Goal: Information Seeking & Learning: Learn about a topic

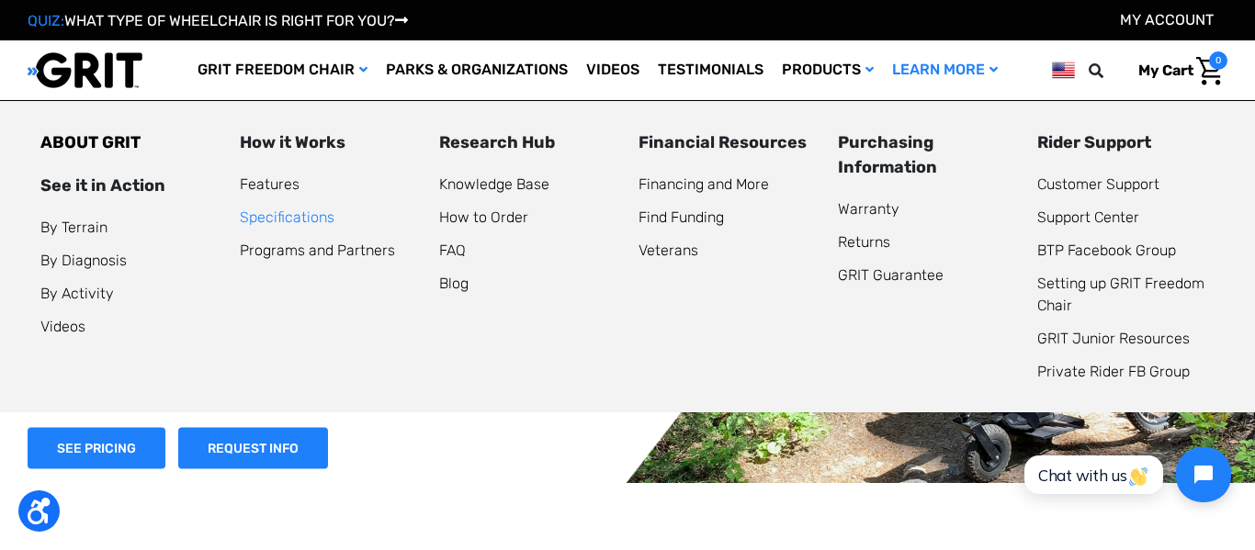
click at [274, 218] on link "Specifications" at bounding box center [287, 217] width 95 height 17
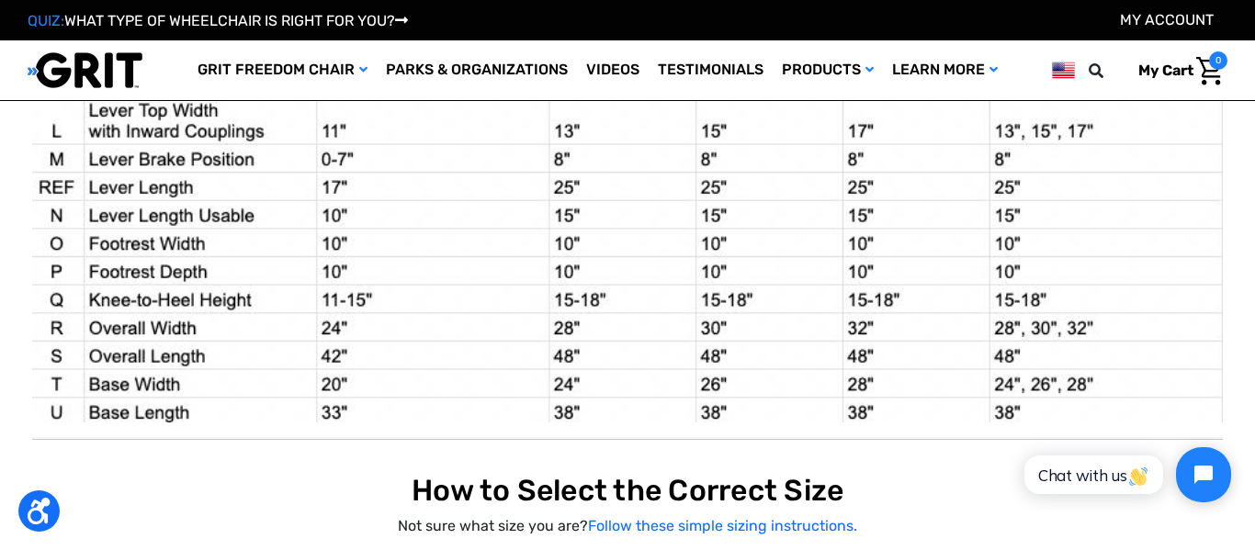
scroll to position [1942, 0]
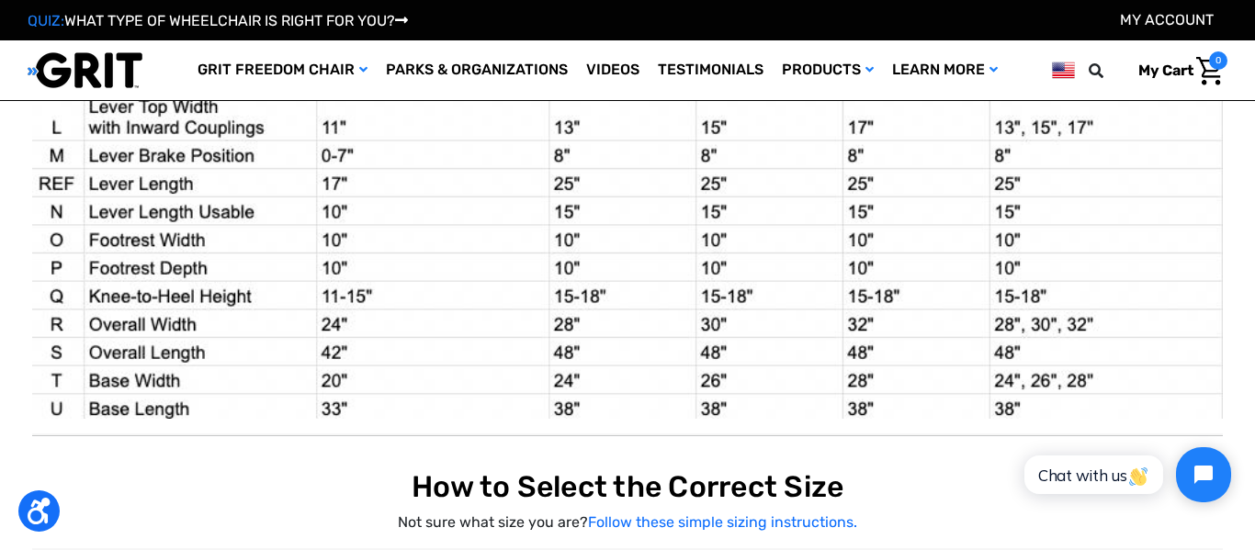
click at [877, 301] on img at bounding box center [627, 76] width 1191 height 685
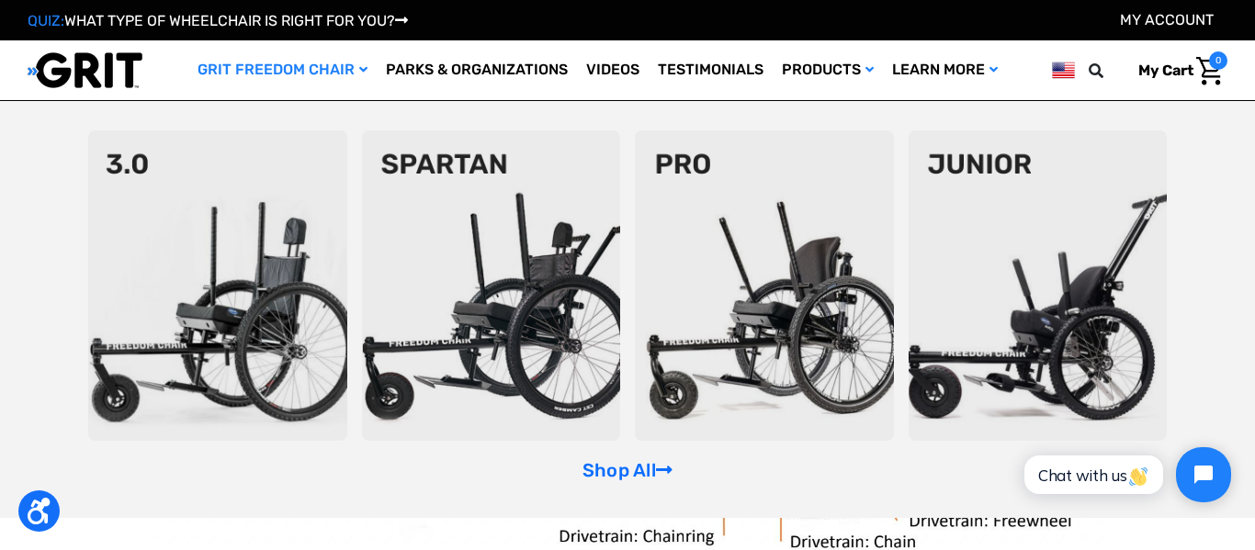
scroll to position [413, 0]
click at [260, 289] on img at bounding box center [217, 285] width 259 height 311
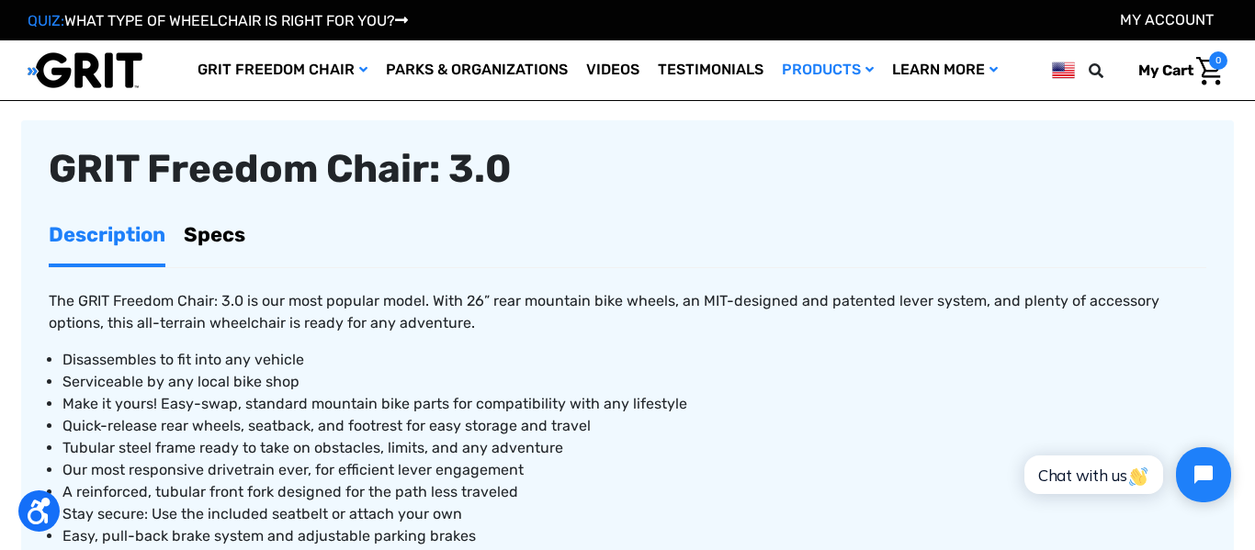
scroll to position [583, 0]
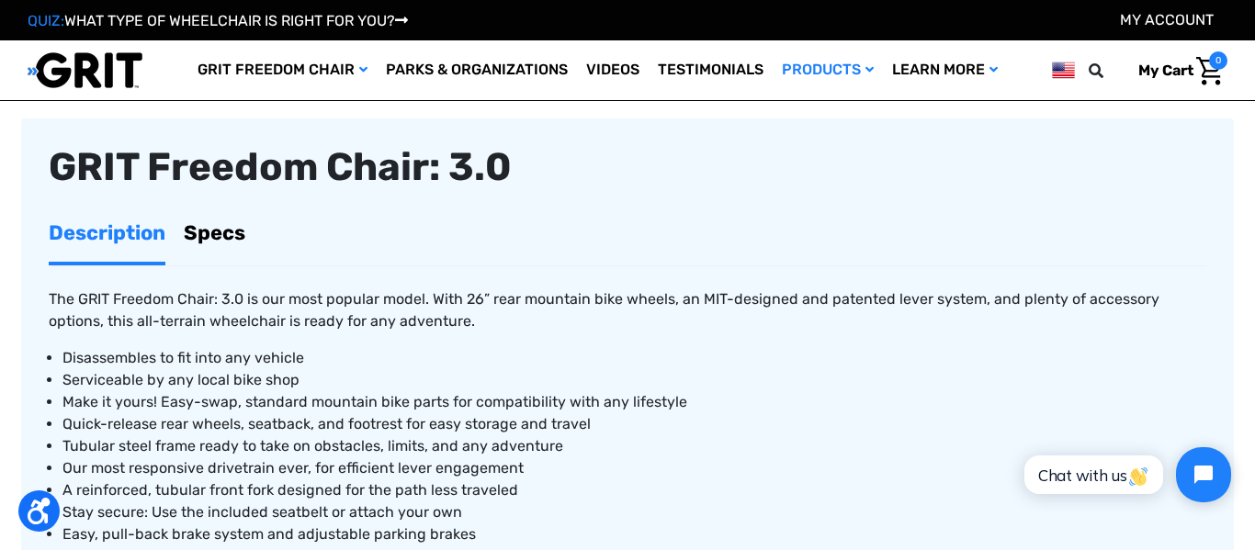
click at [210, 235] on link "Specs" at bounding box center [215, 233] width 62 height 58
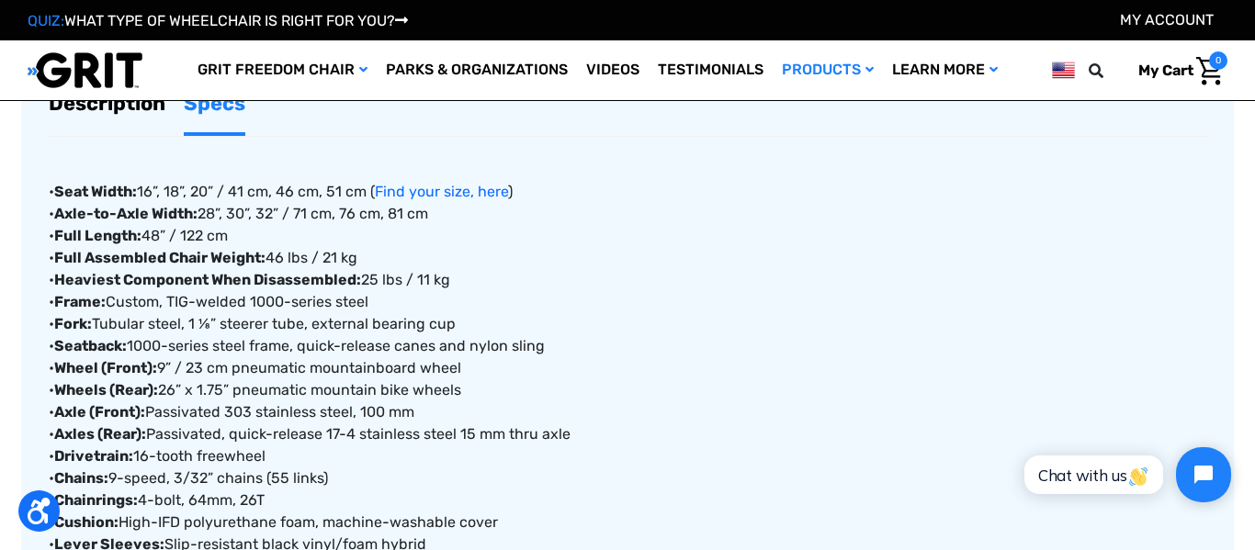
scroll to position [708, 0]
